Goal: Communication & Community: Answer question/provide support

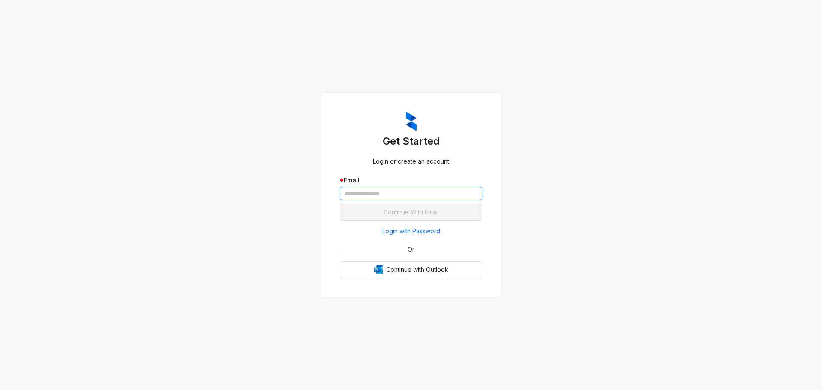
click at [374, 190] on input "text" at bounding box center [410, 194] width 143 height 14
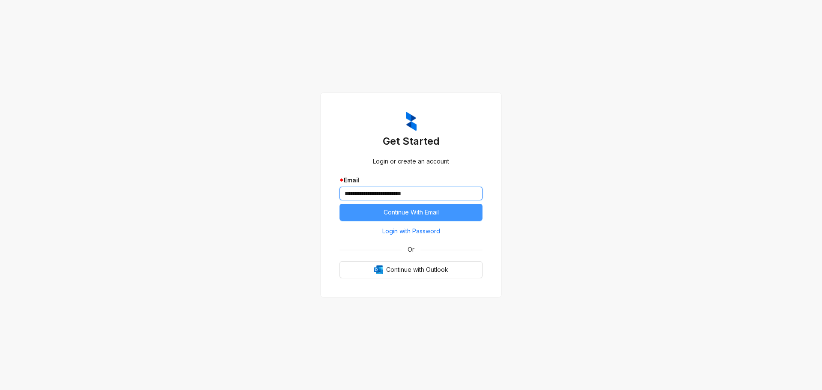
type input "**********"
click at [379, 209] on button "Continue With Email" at bounding box center [410, 212] width 143 height 17
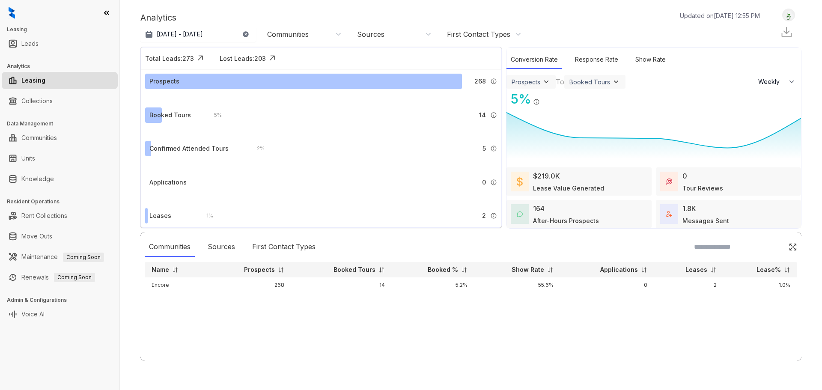
select select "******"
click at [581, 62] on div "Response Rate" at bounding box center [596, 59] width 52 height 18
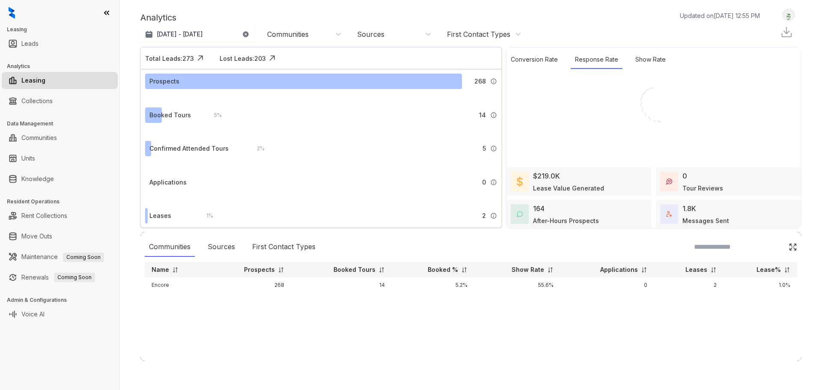
select select "******"
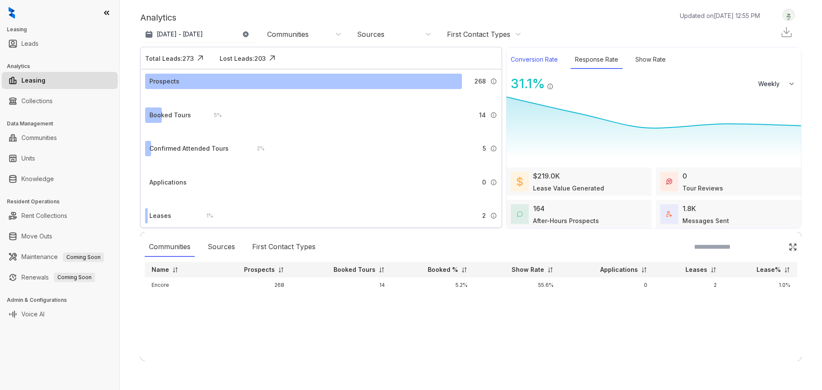
click at [540, 62] on div "Conversion Rate" at bounding box center [534, 59] width 56 height 18
select select "******"
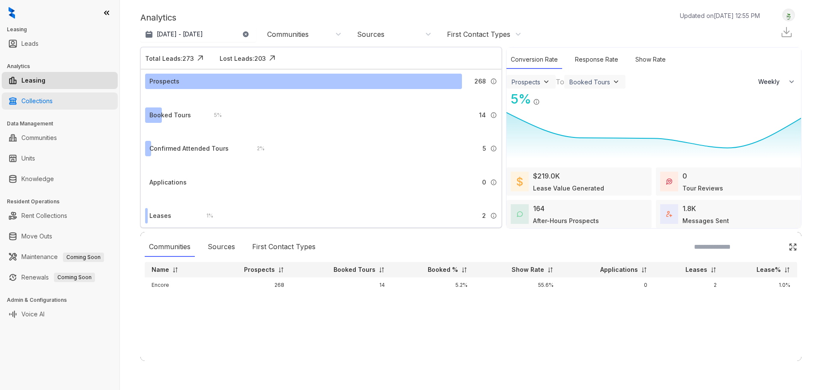
click at [39, 98] on link "Collections" at bounding box center [36, 100] width 31 height 17
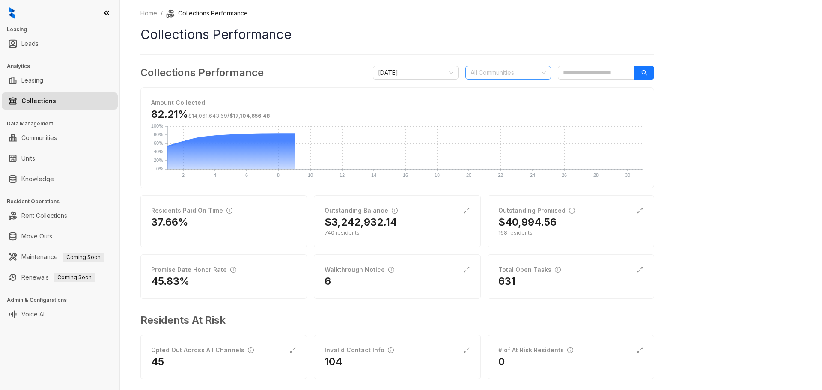
click at [502, 74] on div at bounding box center [503, 73] width 73 height 12
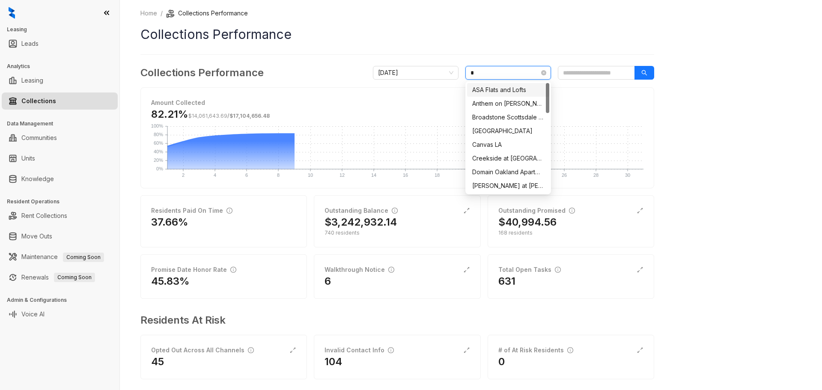
type input "**"
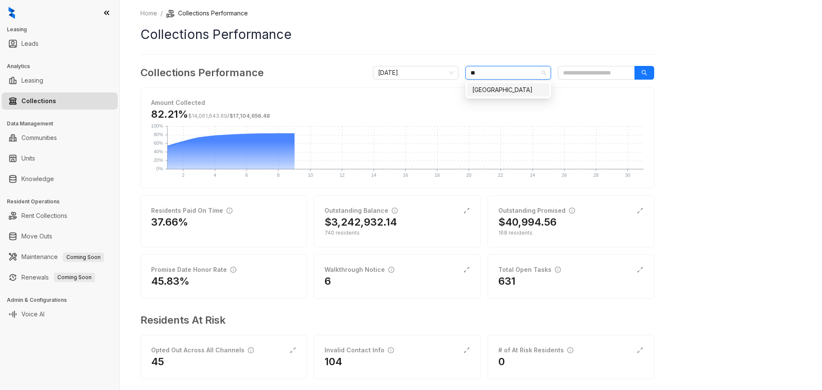
click at [504, 86] on div "[GEOGRAPHIC_DATA]" at bounding box center [508, 89] width 72 height 9
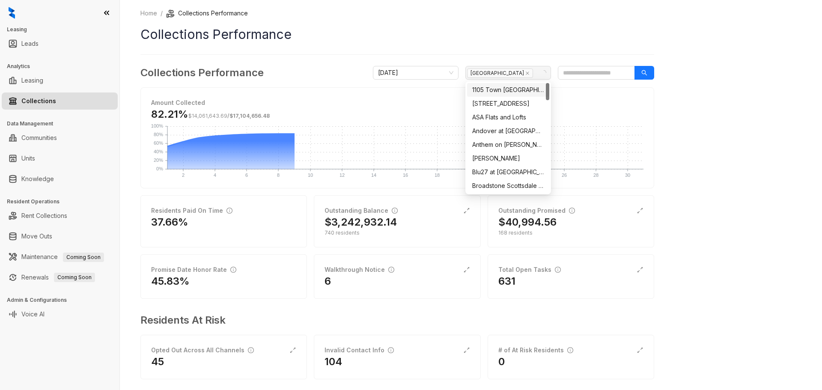
click at [506, 47] on div "Home / Collections Performance Collections Performance Collections Performance …" at bounding box center [397, 200] width 514 height 383
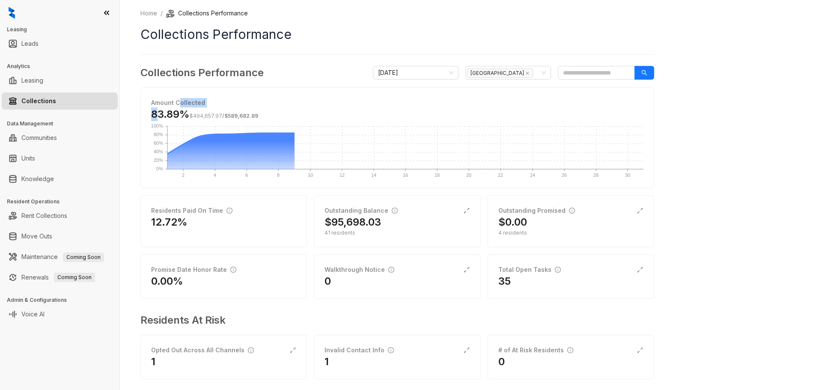
drag, startPoint x: 155, startPoint y: 111, endPoint x: 179, endPoint y: 107, distance: 24.3
click at [179, 107] on div "Amount Collected 83.89% $494,657.97 / $589,682.89" at bounding box center [397, 112] width 492 height 28
click at [176, 110] on h3 "83.89% $494,657.97 / $589,682.89" at bounding box center [204, 114] width 107 height 14
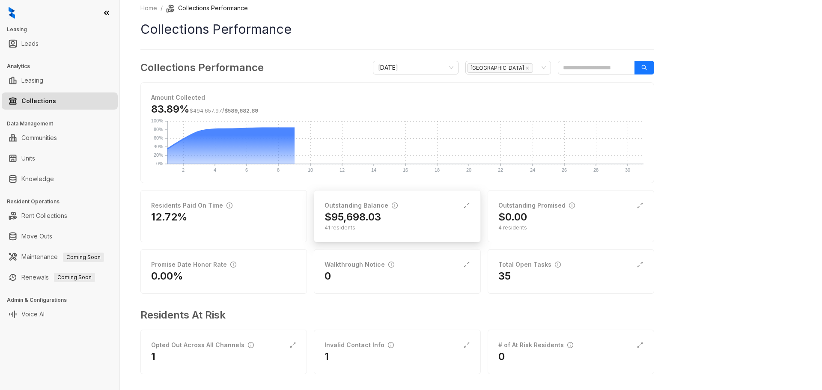
scroll to position [10, 0]
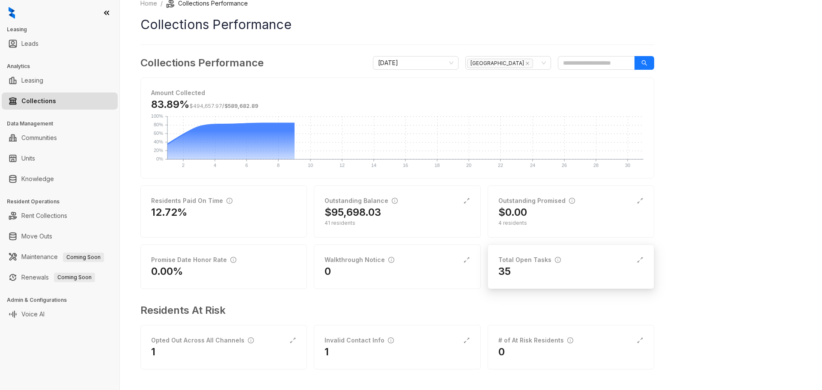
click at [530, 266] on div "35" at bounding box center [570, 271] width 145 height 14
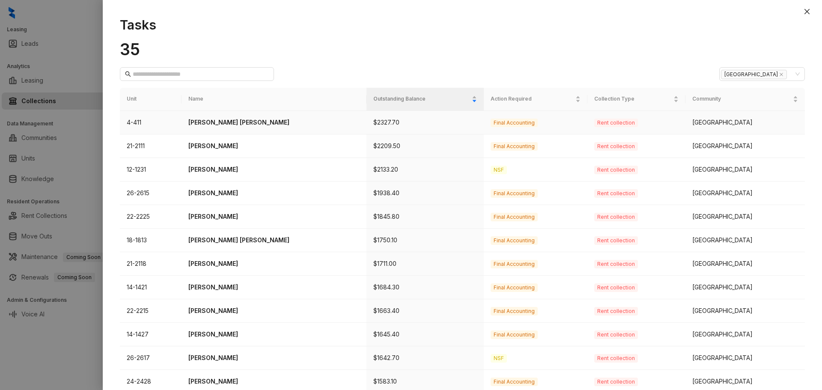
click at [285, 123] on p "[PERSON_NAME] [PERSON_NAME]" at bounding box center [273, 122] width 171 height 9
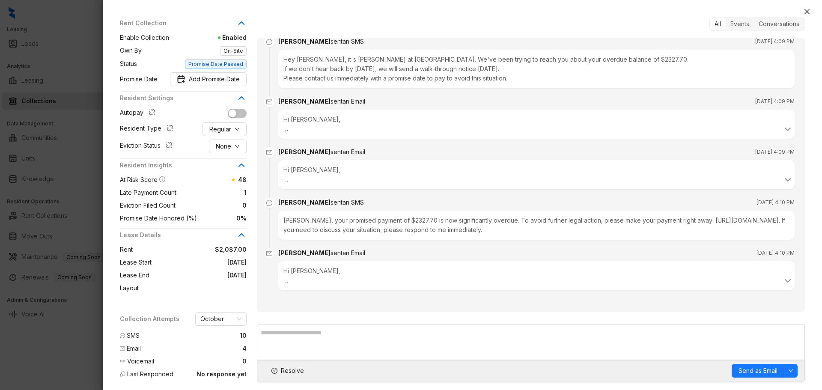
scroll to position [148, 0]
click at [806, 12] on icon "close" at bounding box center [806, 11] width 5 height 5
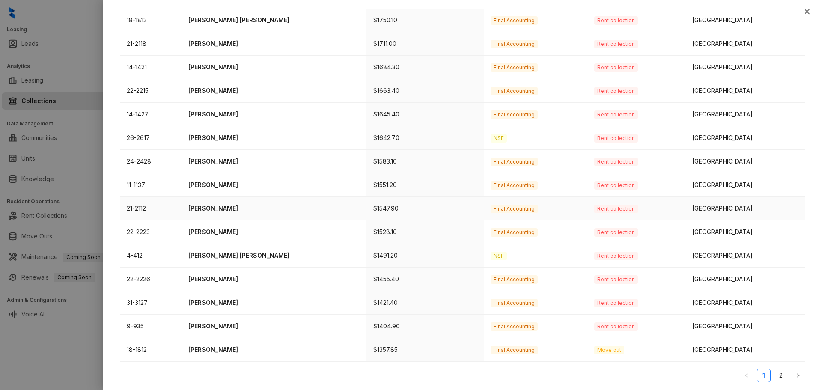
scroll to position [221, 0]
click at [791, 372] on button "button" at bounding box center [798, 375] width 14 height 14
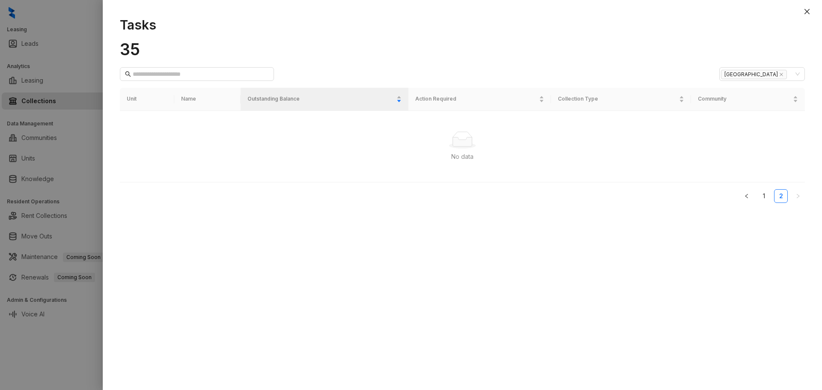
scroll to position [0, 0]
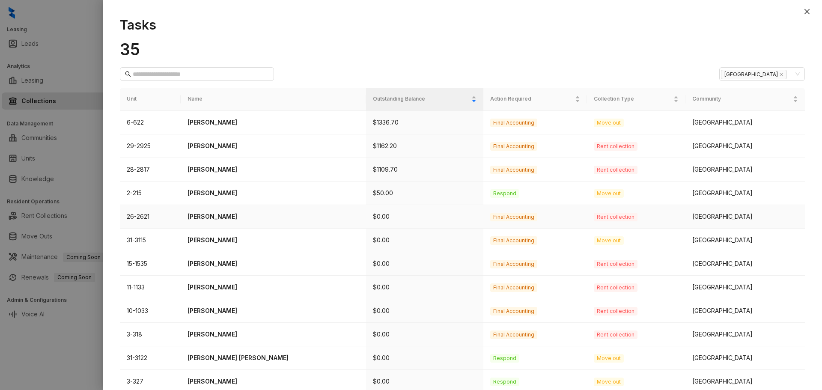
click at [240, 214] on p "[PERSON_NAME]" at bounding box center [273, 216] width 172 height 9
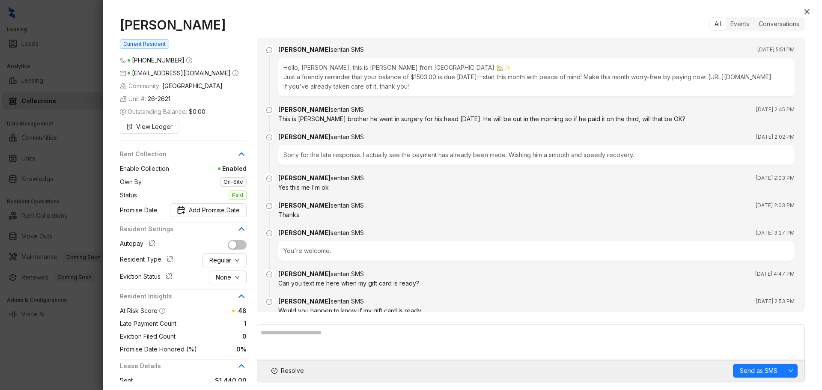
scroll to position [103, 0]
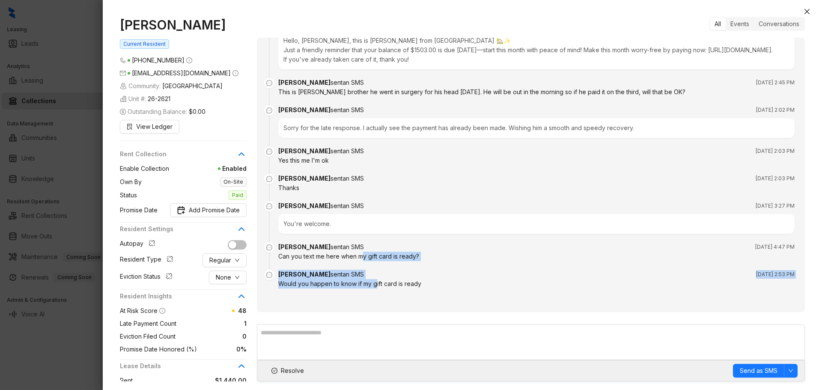
drag, startPoint x: 369, startPoint y: 238, endPoint x: 382, endPoint y: 288, distance: 52.5
click at [382, 288] on ul "[PERSON_NAME] sent an SMS [DATE] 5:51 PM Hello, [PERSON_NAME], this is [PERSON_…" at bounding box center [530, 161] width 527 height 281
click at [377, 280] on div "Would you happen to know if my gift card is ready" at bounding box center [536, 283] width 516 height 9
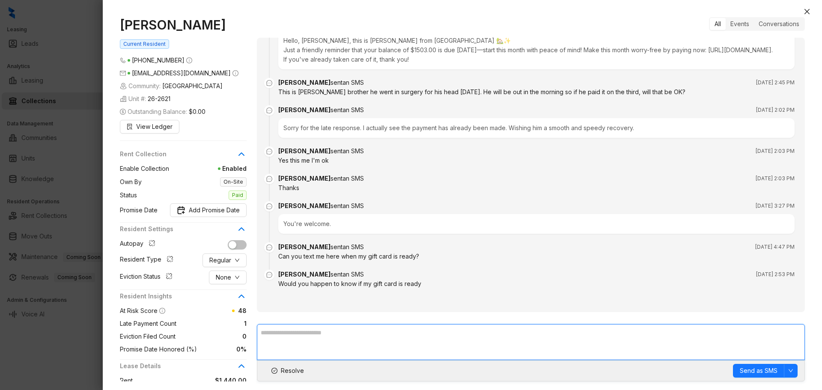
click at [348, 347] on textarea at bounding box center [531, 342] width 548 height 36
type textarea "**********"
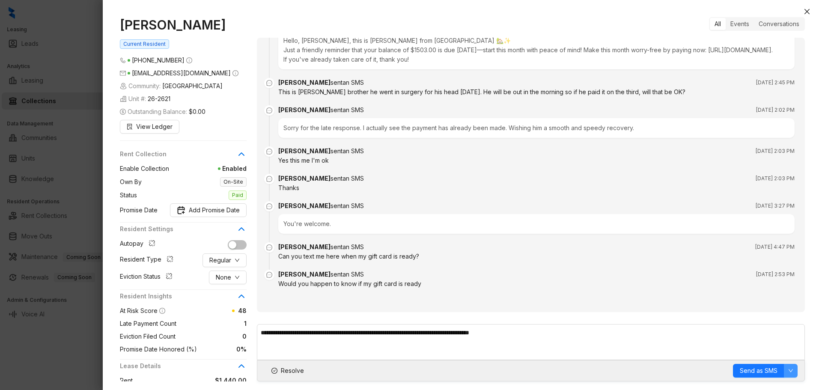
click at [789, 370] on icon "down" at bounding box center [790, 370] width 4 height 3
click at [769, 366] on span "Send as SMS" at bounding box center [758, 370] width 38 height 9
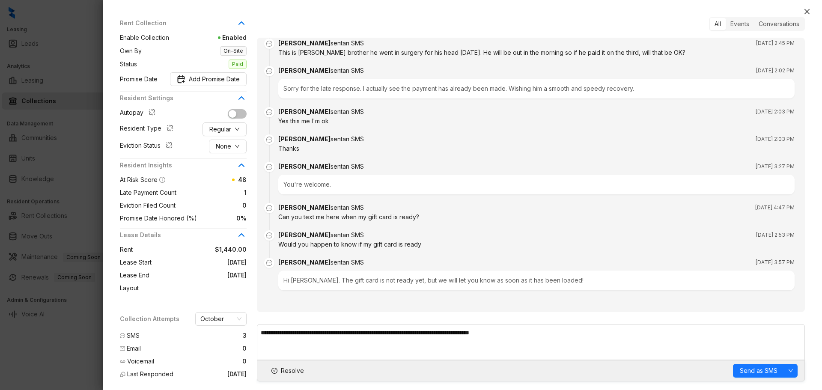
scroll to position [132, 0]
click at [771, 25] on div "Conversations" at bounding box center [779, 24] width 50 height 12
click at [805, 11] on icon "close" at bounding box center [806, 11] width 7 height 7
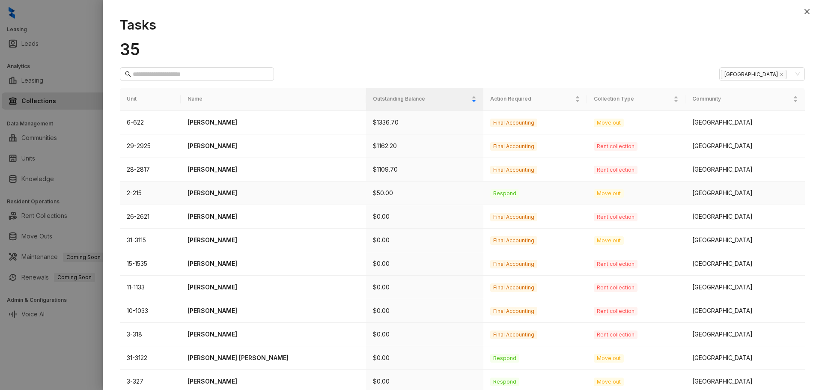
click at [373, 192] on p "$50.00" at bounding box center [425, 192] width 104 height 9
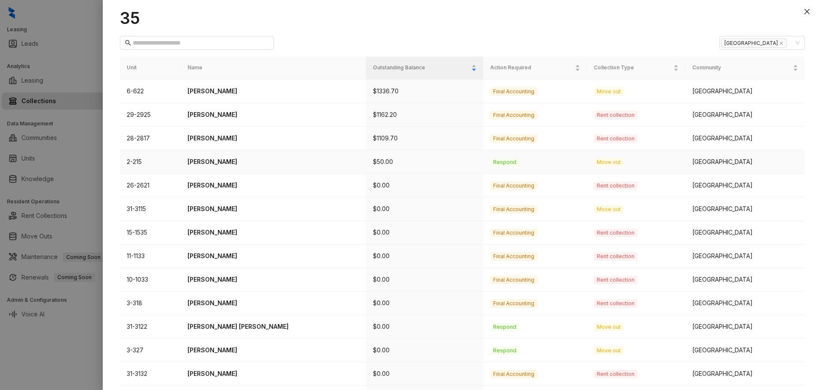
scroll to position [103, 0]
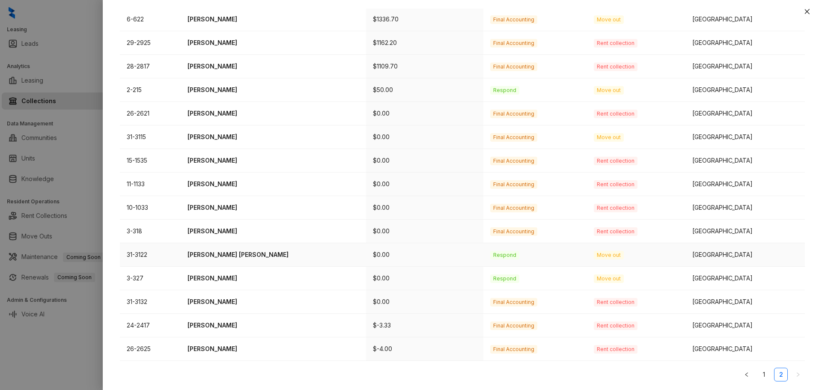
click at [374, 253] on p "$0.00" at bounding box center [425, 254] width 104 height 9
click at [366, 252] on td "$0.00" at bounding box center [424, 255] width 117 height 24
click at [238, 256] on p "[PERSON_NAME] [PERSON_NAME]" at bounding box center [273, 254] width 172 height 9
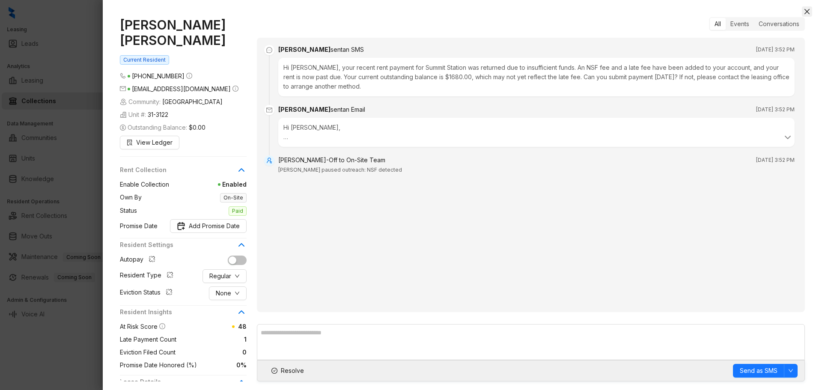
click at [804, 7] on button "Close" at bounding box center [807, 11] width 10 height 10
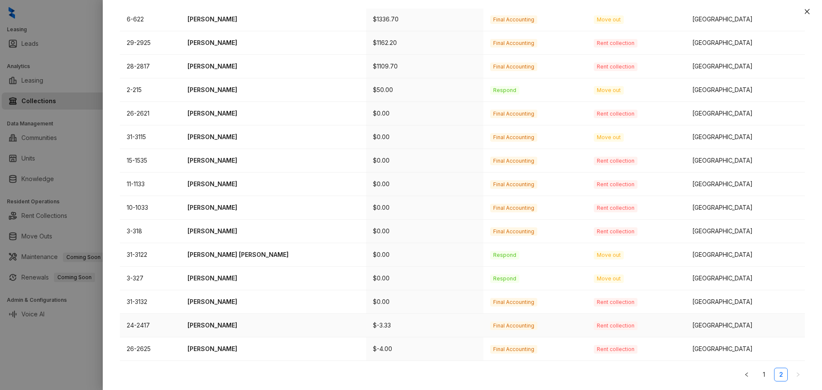
click at [271, 327] on p "[PERSON_NAME]" at bounding box center [273, 325] width 172 height 9
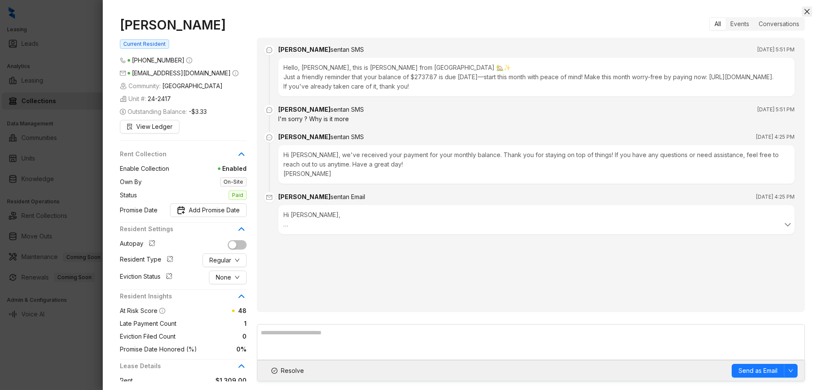
click at [810, 13] on button "Close" at bounding box center [807, 11] width 10 height 10
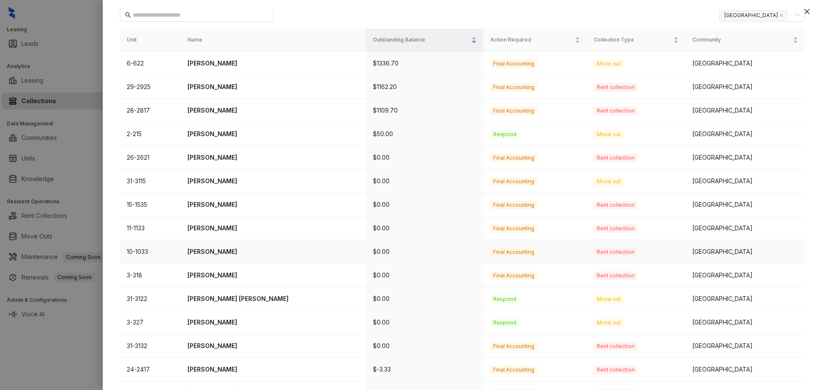
scroll to position [103, 0]
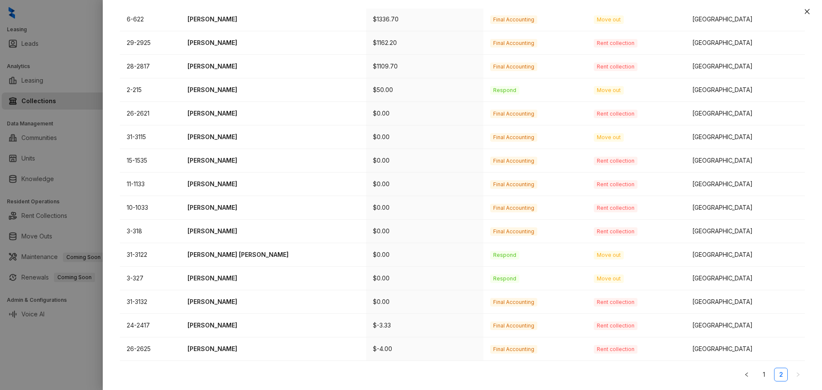
click at [750, 377] on ul "1 2" at bounding box center [462, 375] width 685 height 14
click at [761, 375] on link "1" at bounding box center [763, 374] width 13 height 13
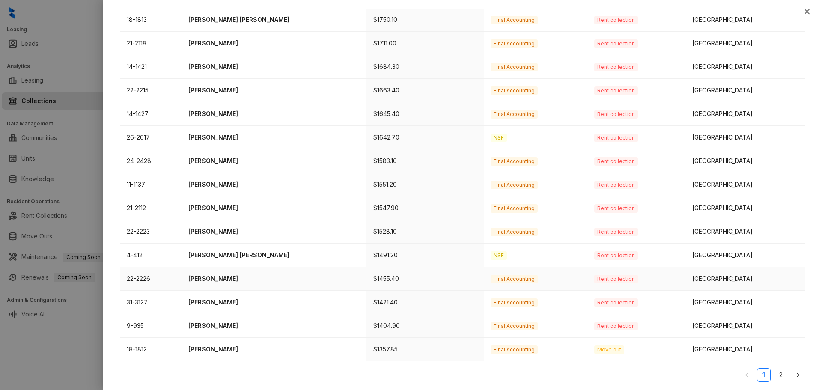
scroll to position [221, 0]
click at [242, 327] on p "[PERSON_NAME]" at bounding box center [273, 325] width 171 height 9
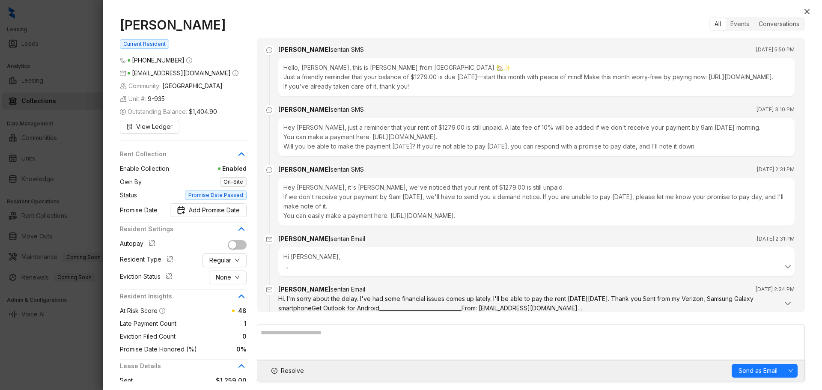
scroll to position [671, 0]
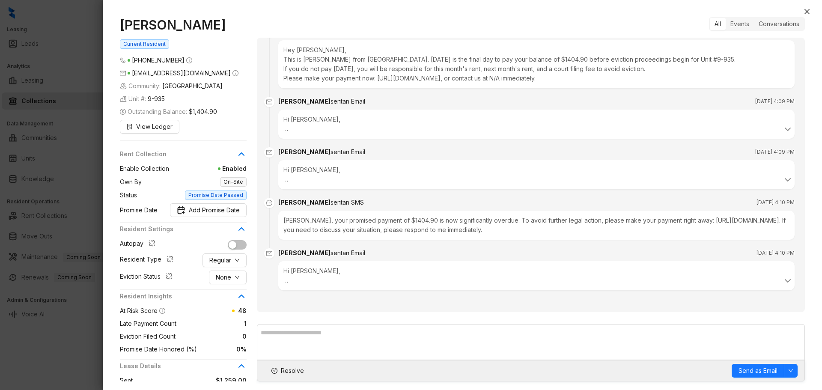
click at [753, 297] on li "[PERSON_NAME] sent an Email [DATE] 4:10 PM Hi [PERSON_NAME], This is [PERSON_NA…" at bounding box center [530, 276] width 527 height 50
click at [227, 196] on span "Promise Date Passed" at bounding box center [216, 194] width 62 height 9
click at [222, 208] on span "Add Promise Date" at bounding box center [214, 209] width 51 height 9
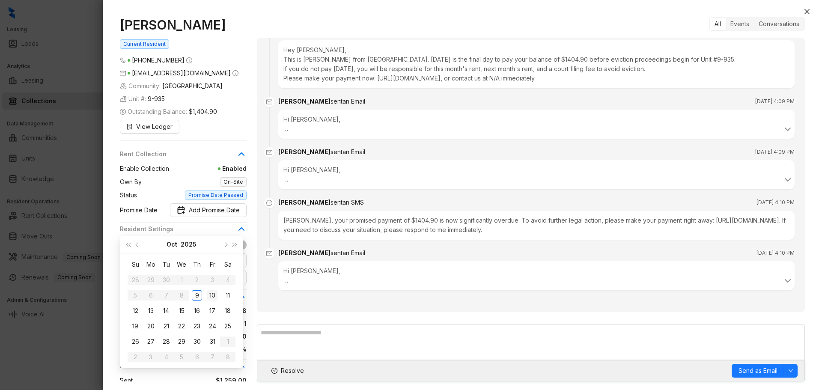
type input "**********"
click at [211, 295] on div "10" at bounding box center [212, 295] width 10 height 10
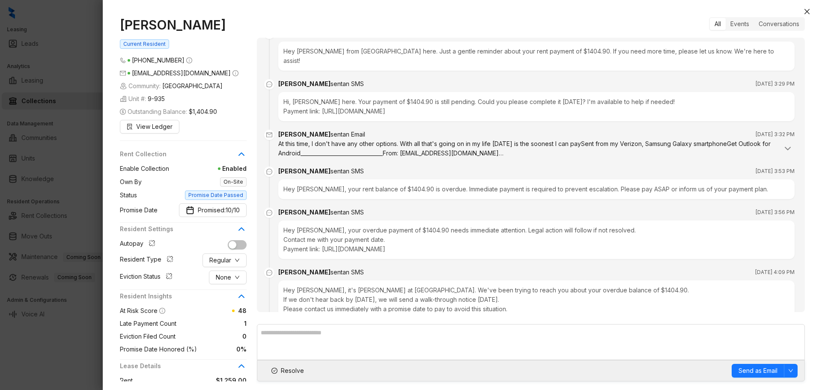
scroll to position [328, 0]
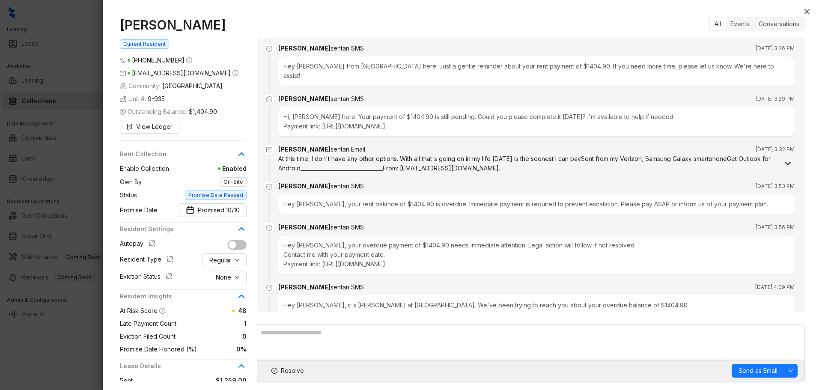
click at [785, 165] on icon at bounding box center [787, 163] width 5 height 3
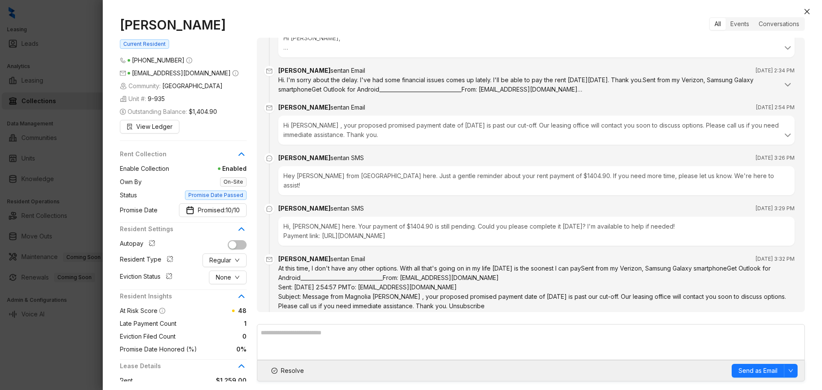
scroll to position [261, 0]
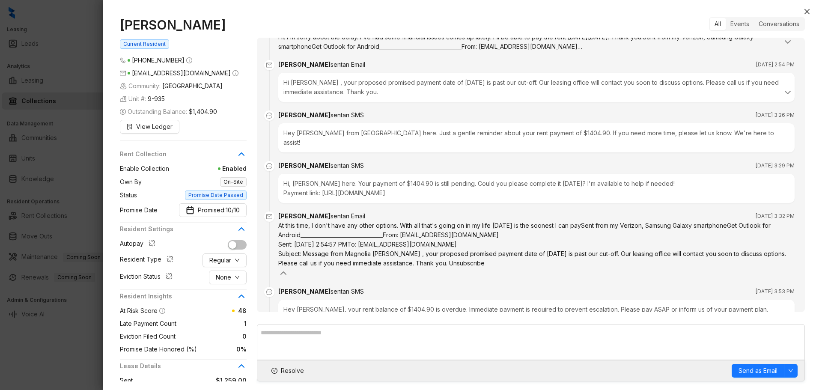
click at [735, 214] on li "[PERSON_NAME] sent an SMS [DATE] 3:29 PM Hi, [PERSON_NAME] here. Your payment o…" at bounding box center [530, 189] width 527 height 50
drag, startPoint x: 77, startPoint y: 95, endPoint x: 83, endPoint y: 83, distance: 14.4
click at [77, 95] on div at bounding box center [411, 195] width 822 height 390
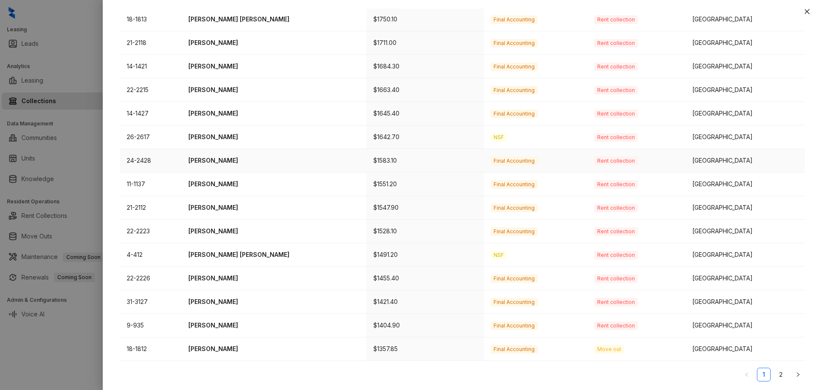
click at [249, 163] on p "[PERSON_NAME]" at bounding box center [273, 160] width 171 height 9
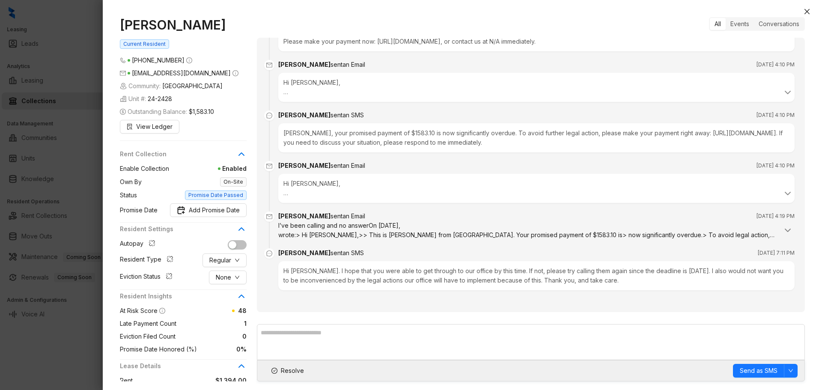
scroll to position [430, 0]
click at [220, 193] on span "Promise Date Passed" at bounding box center [216, 194] width 62 height 9
click at [806, 10] on icon "close" at bounding box center [806, 11] width 7 height 7
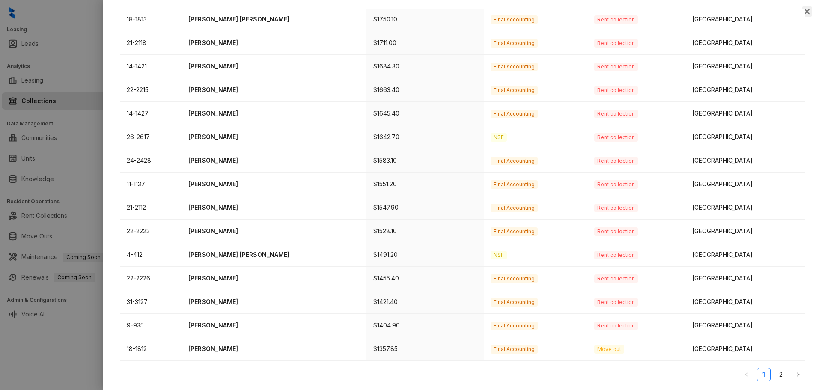
click at [807, 9] on icon "close" at bounding box center [806, 11] width 7 height 7
